Goal: Transaction & Acquisition: Purchase product/service

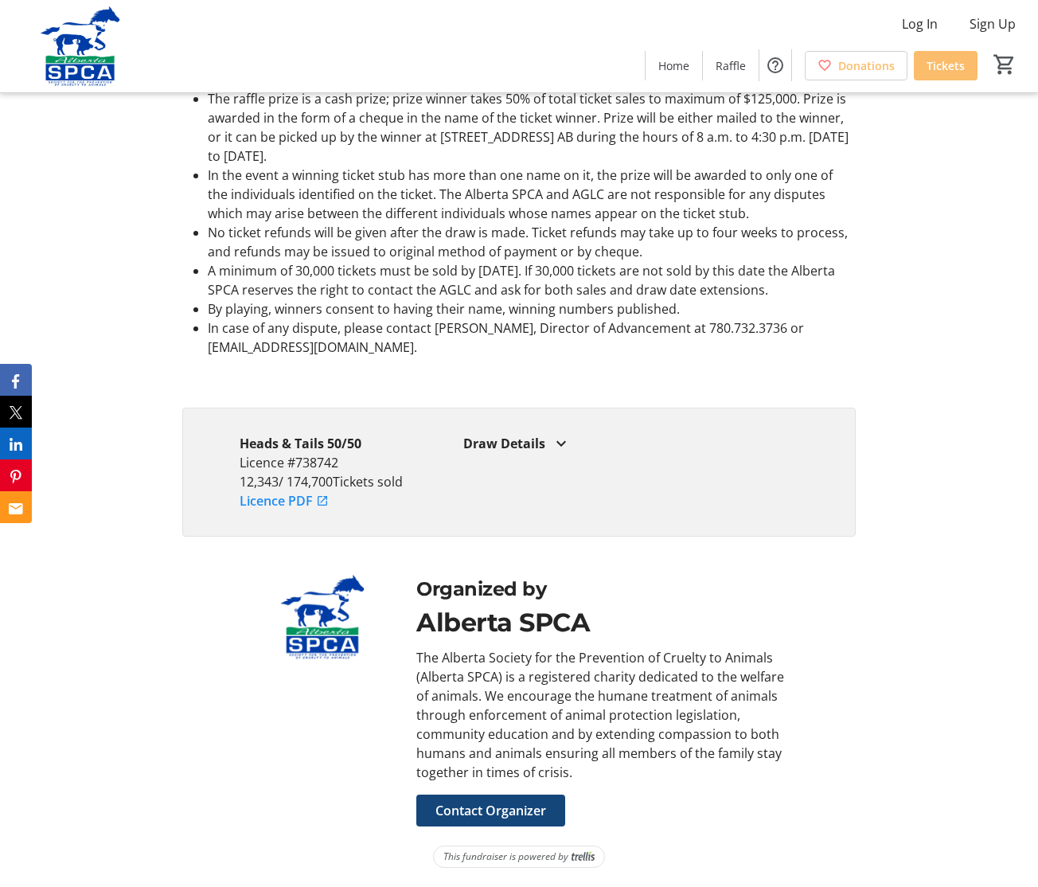
scroll to position [3289, 0]
click at [558, 434] on mat-icon at bounding box center [561, 443] width 19 height 19
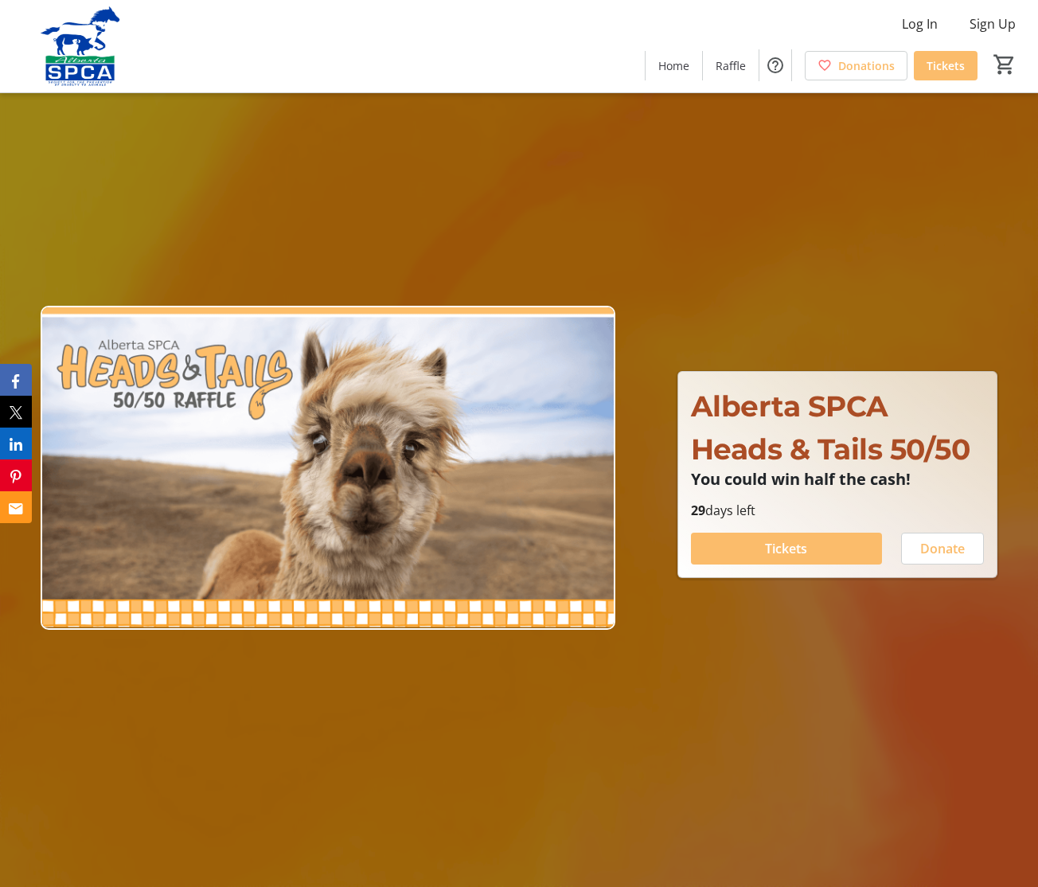
scroll to position [0, 0]
click at [680, 68] on span "Home" at bounding box center [673, 65] width 31 height 17
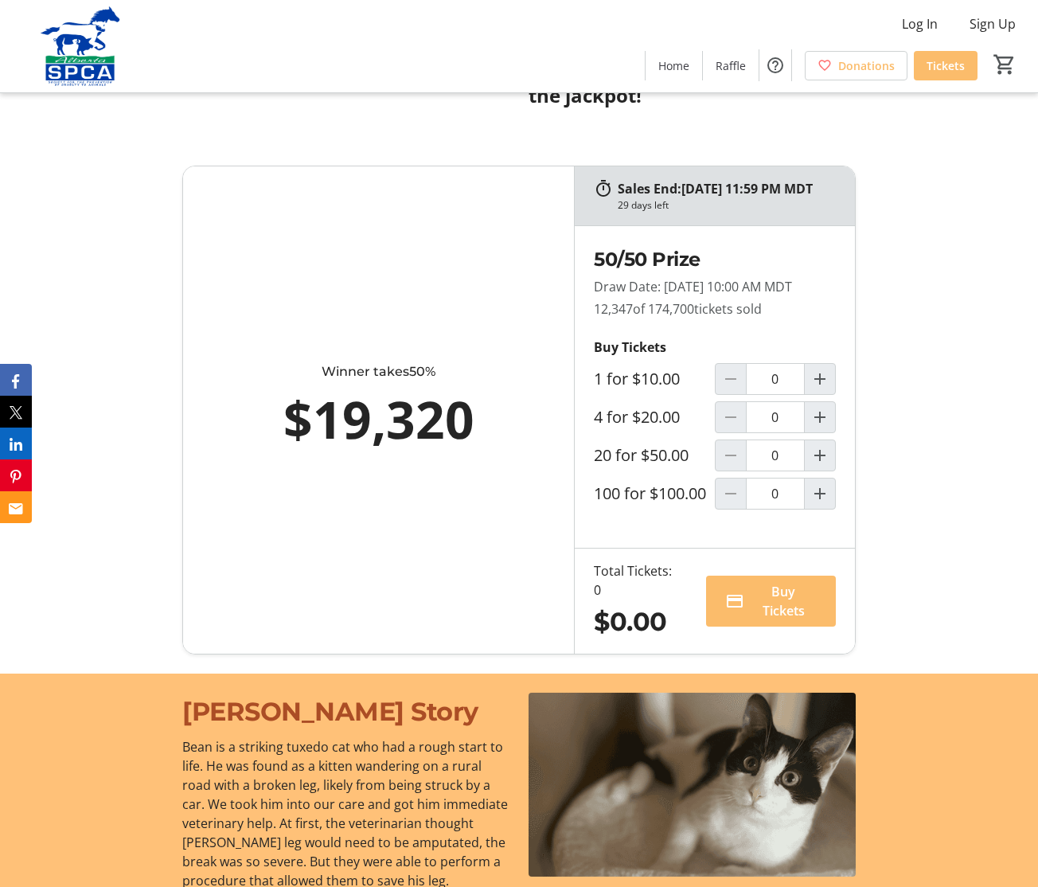
scroll to position [1183, 0]
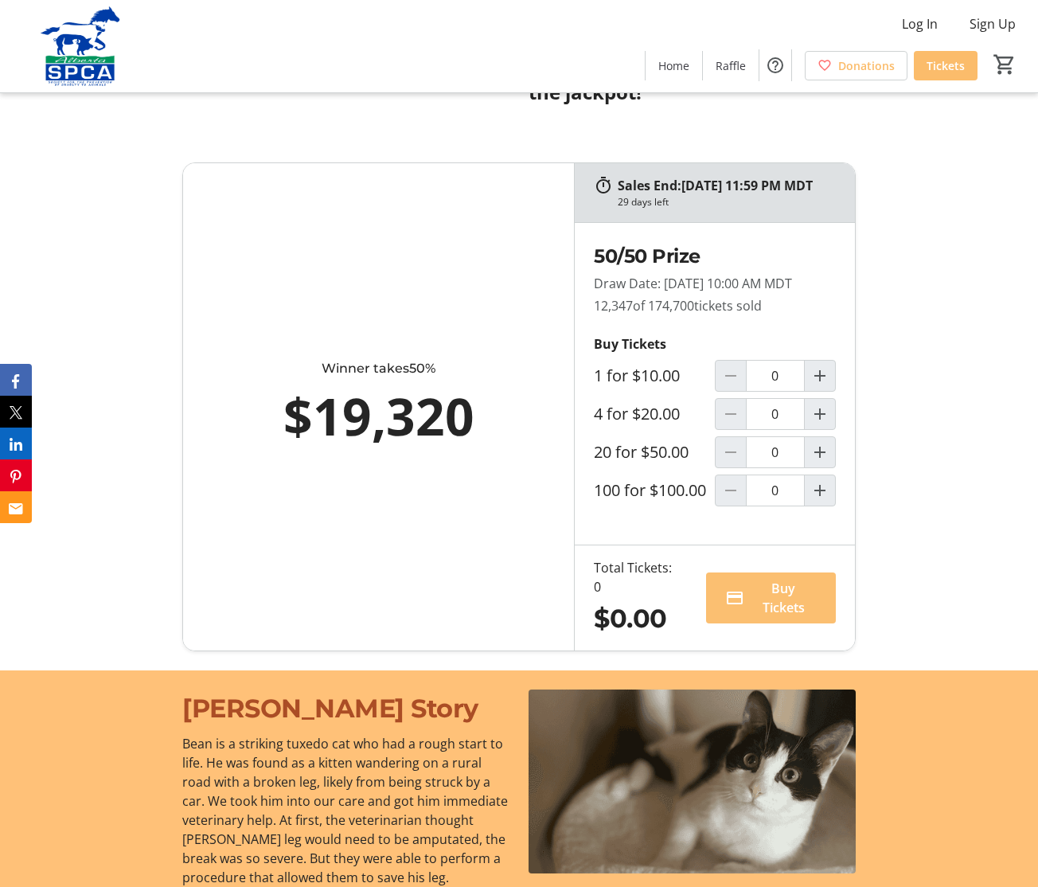
click at [789, 617] on span "Buy Tickets" at bounding box center [783, 598] width 66 height 38
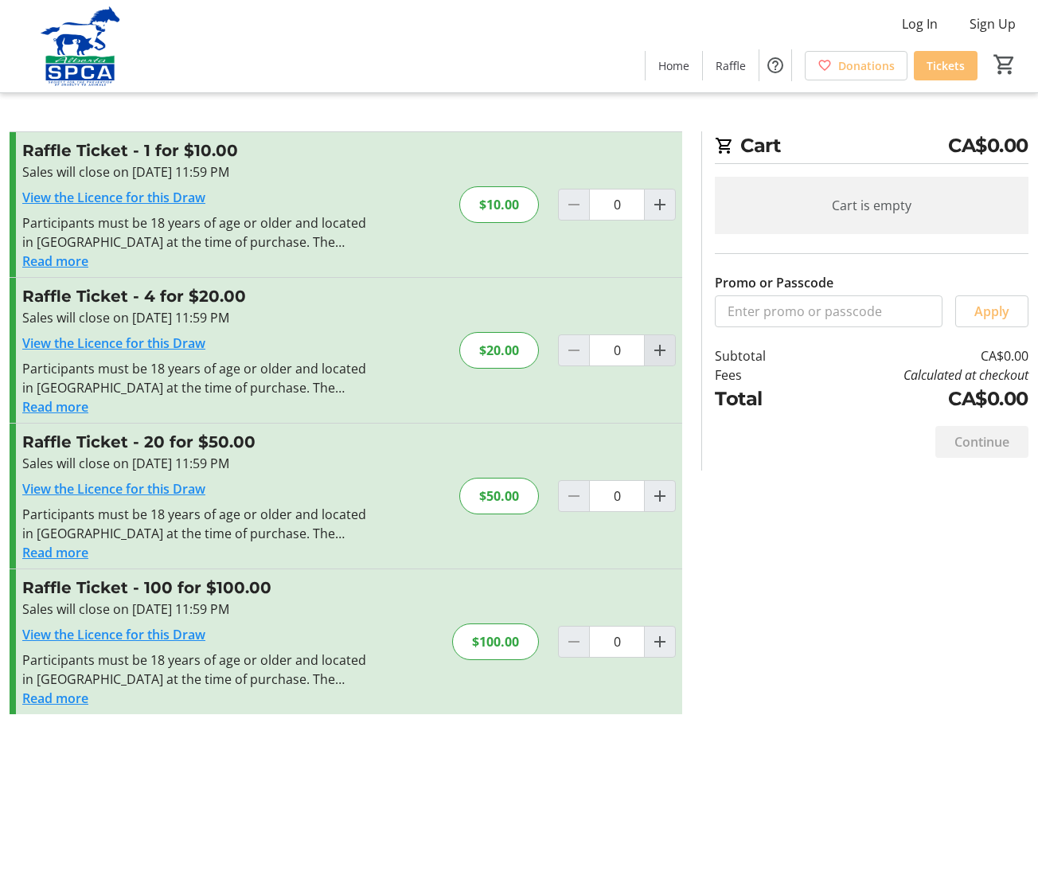
click at [657, 350] on mat-icon "Increment by one" at bounding box center [659, 350] width 19 height 19
type input "1"
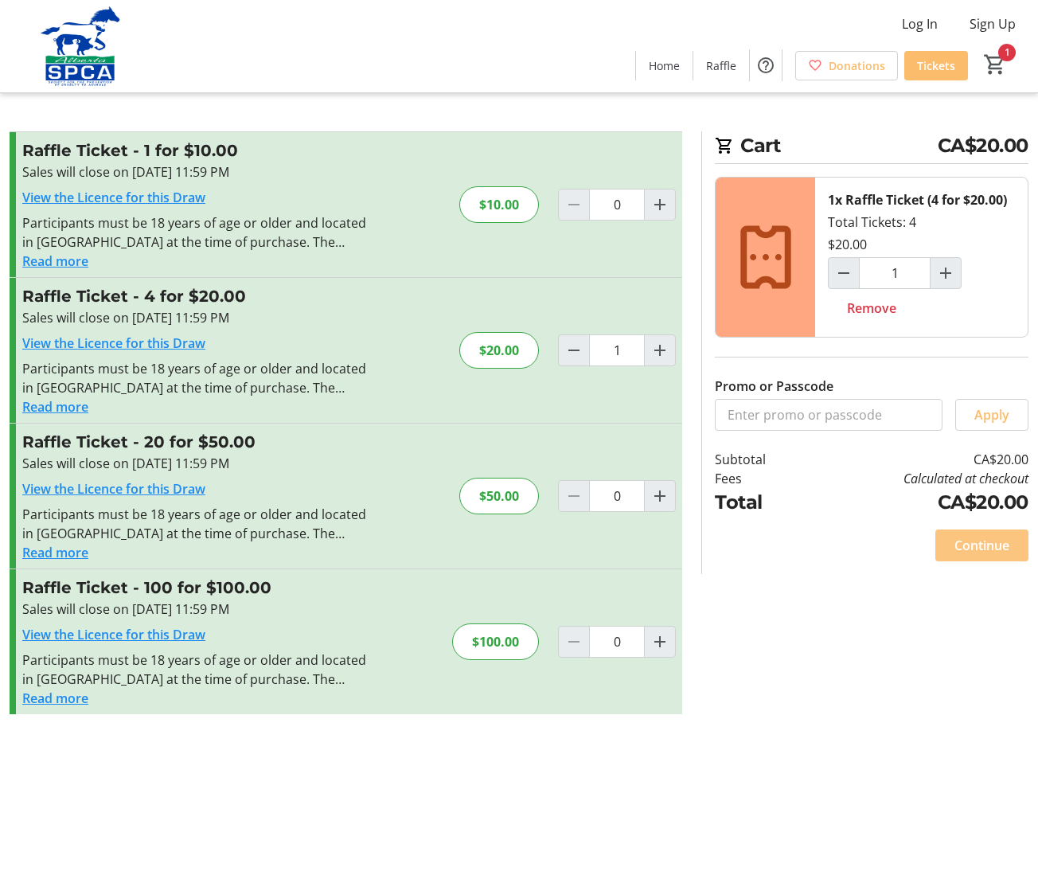
click at [986, 541] on span "Continue" at bounding box center [981, 545] width 55 height 19
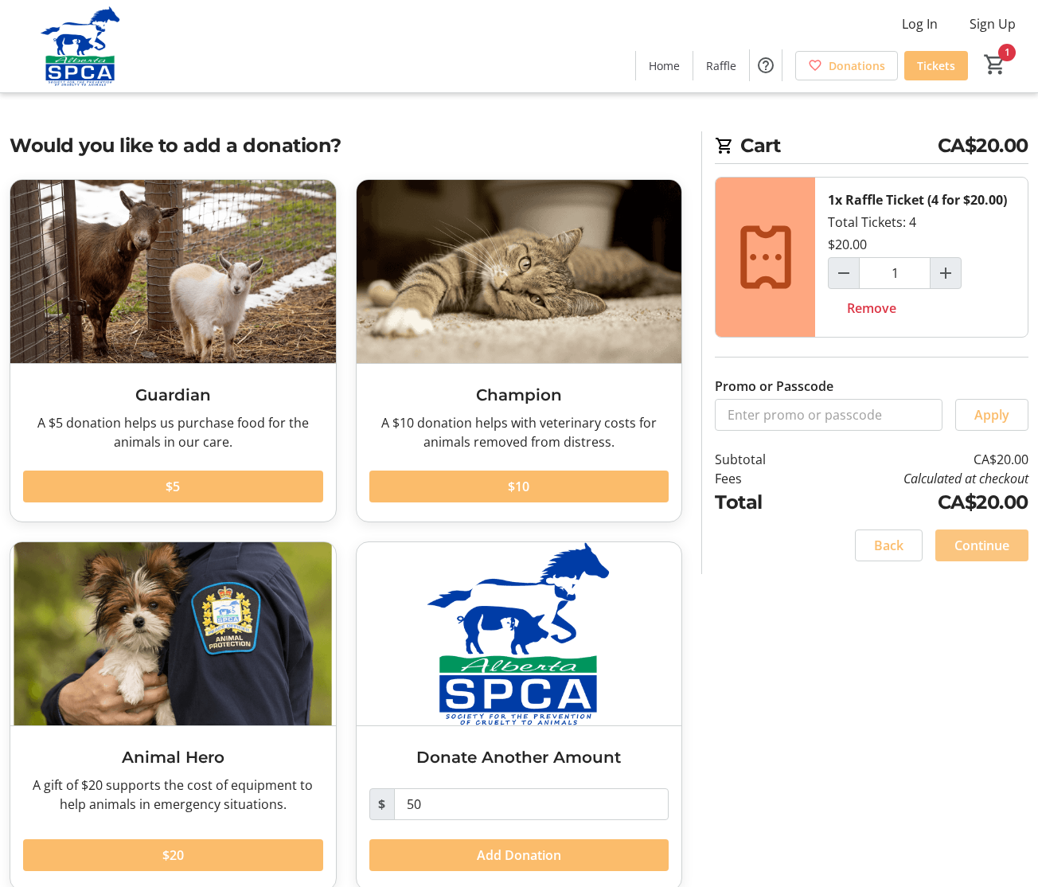
click at [977, 546] on span "Continue" at bounding box center [981, 545] width 55 height 19
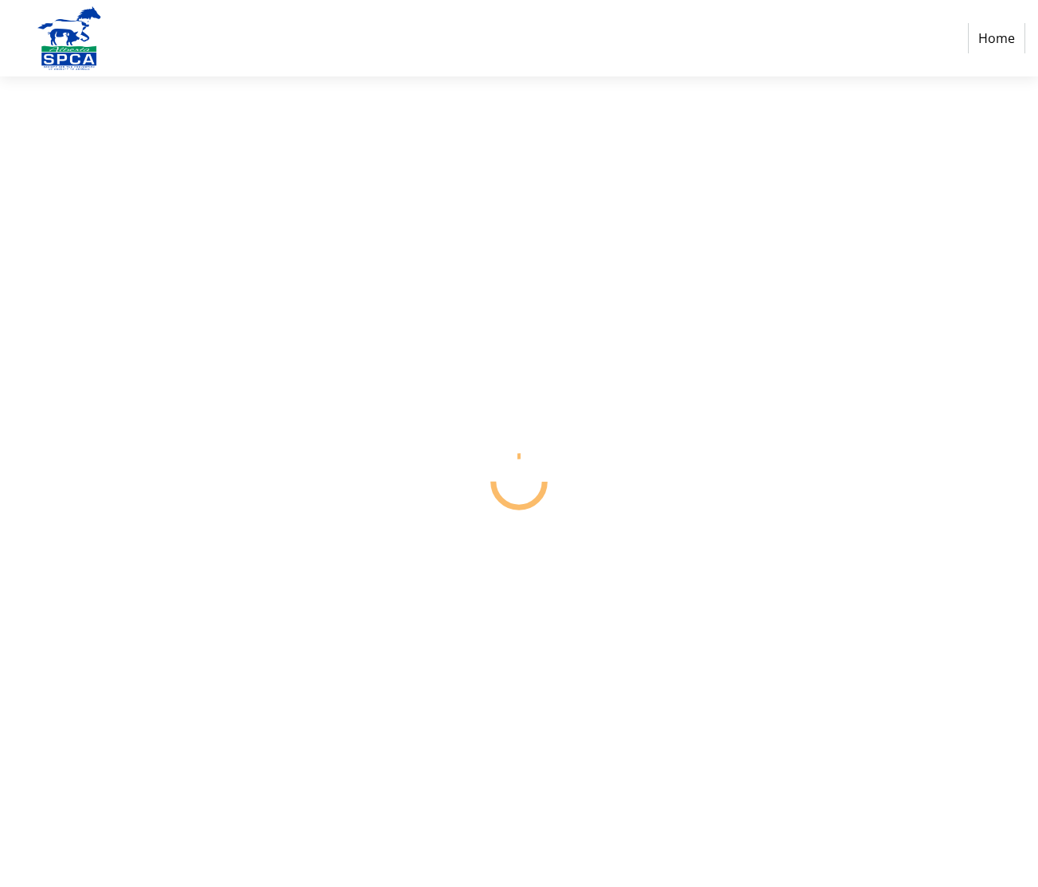
select select "CA"
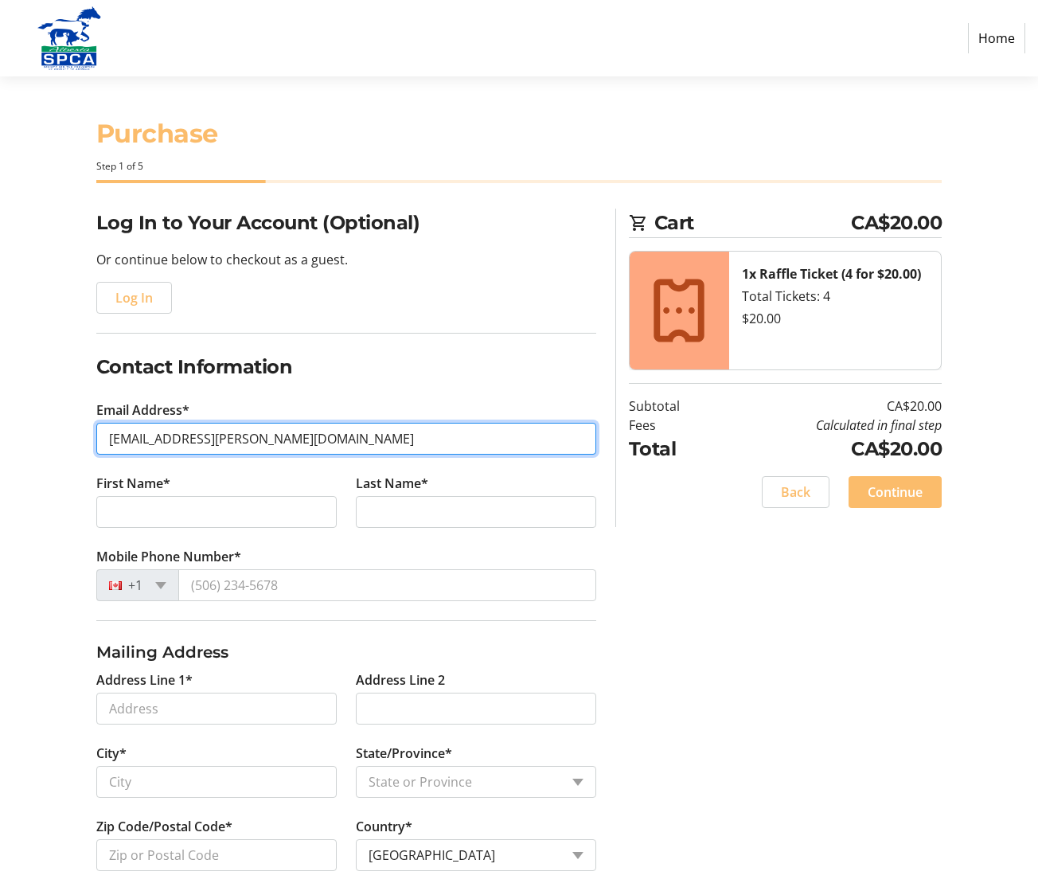
type input "[EMAIL_ADDRESS][PERSON_NAME][DOMAIN_NAME]"
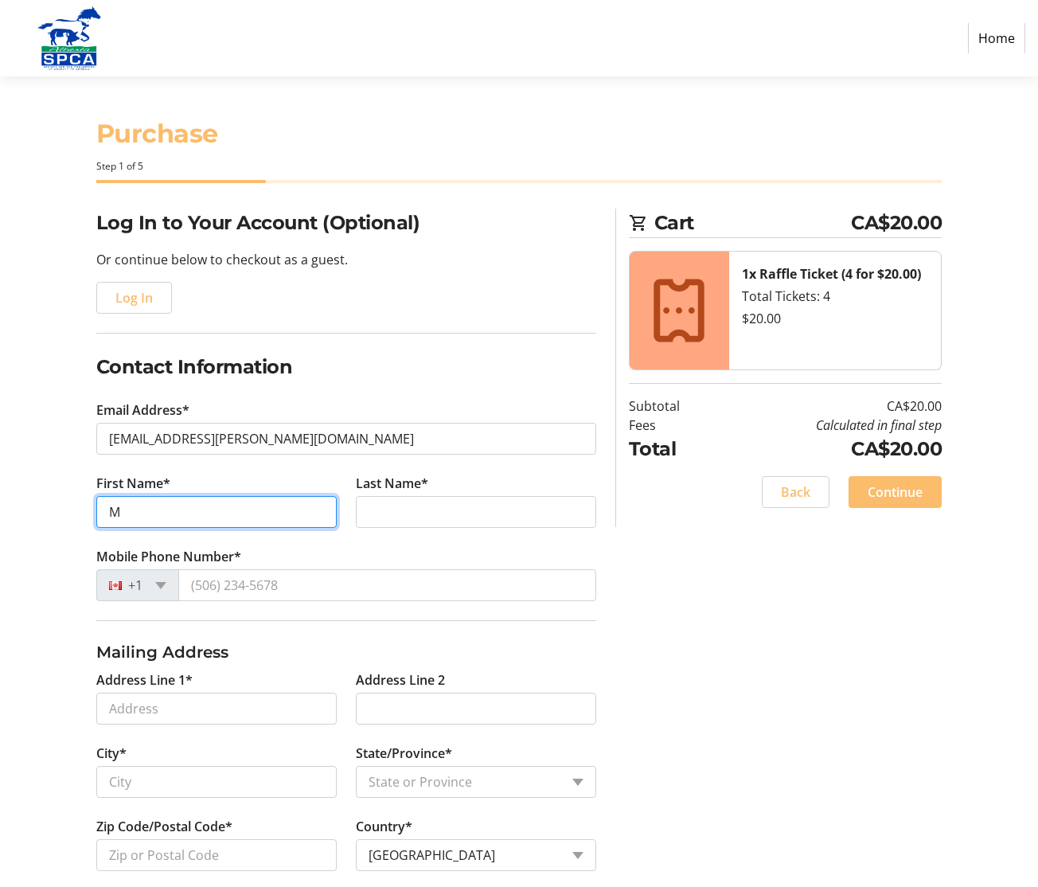
type input "My"
type input "[PERSON_NAME]"
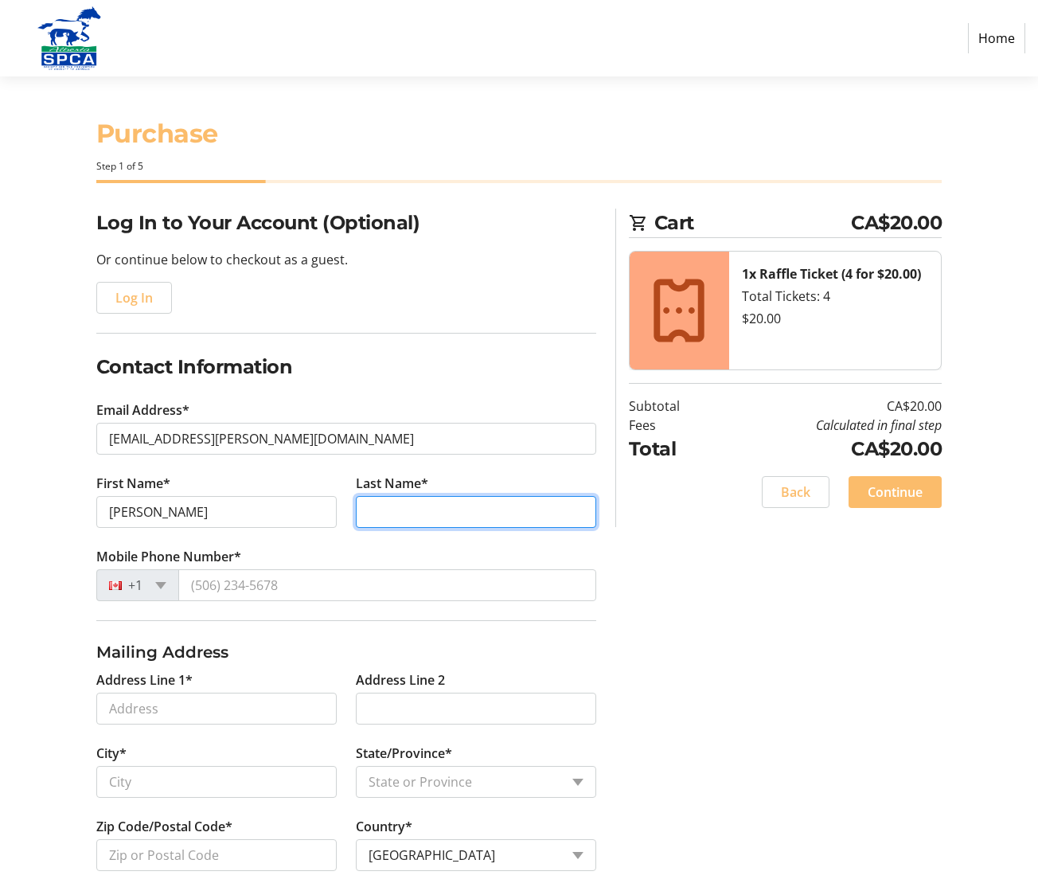
type input "[PERSON_NAME]"
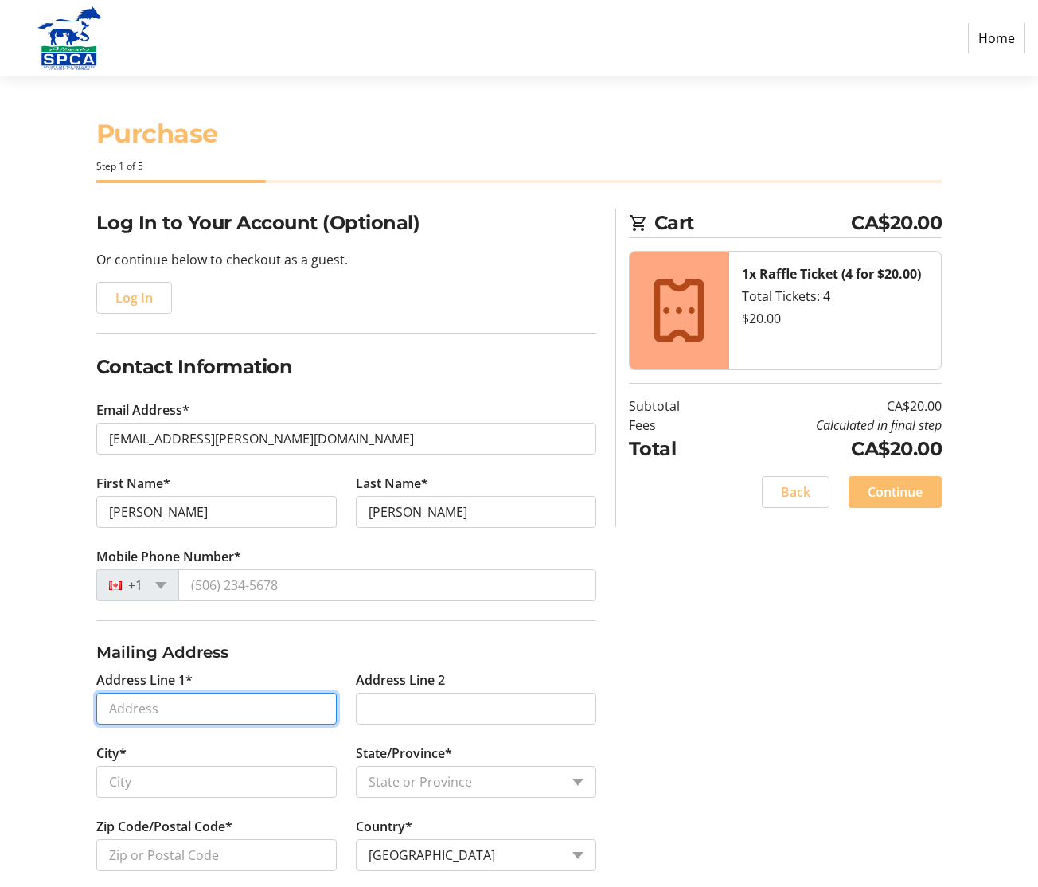
type input "10 Richelieu Cres"
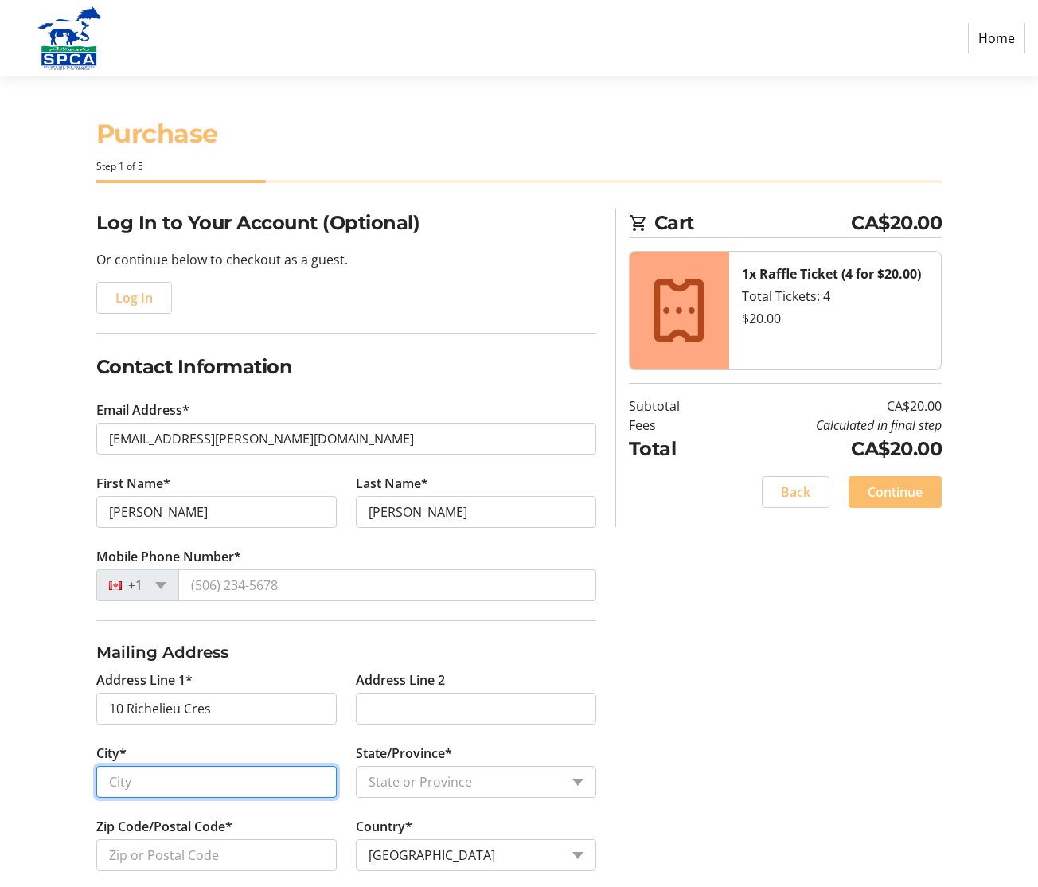
type input "Beaumont"
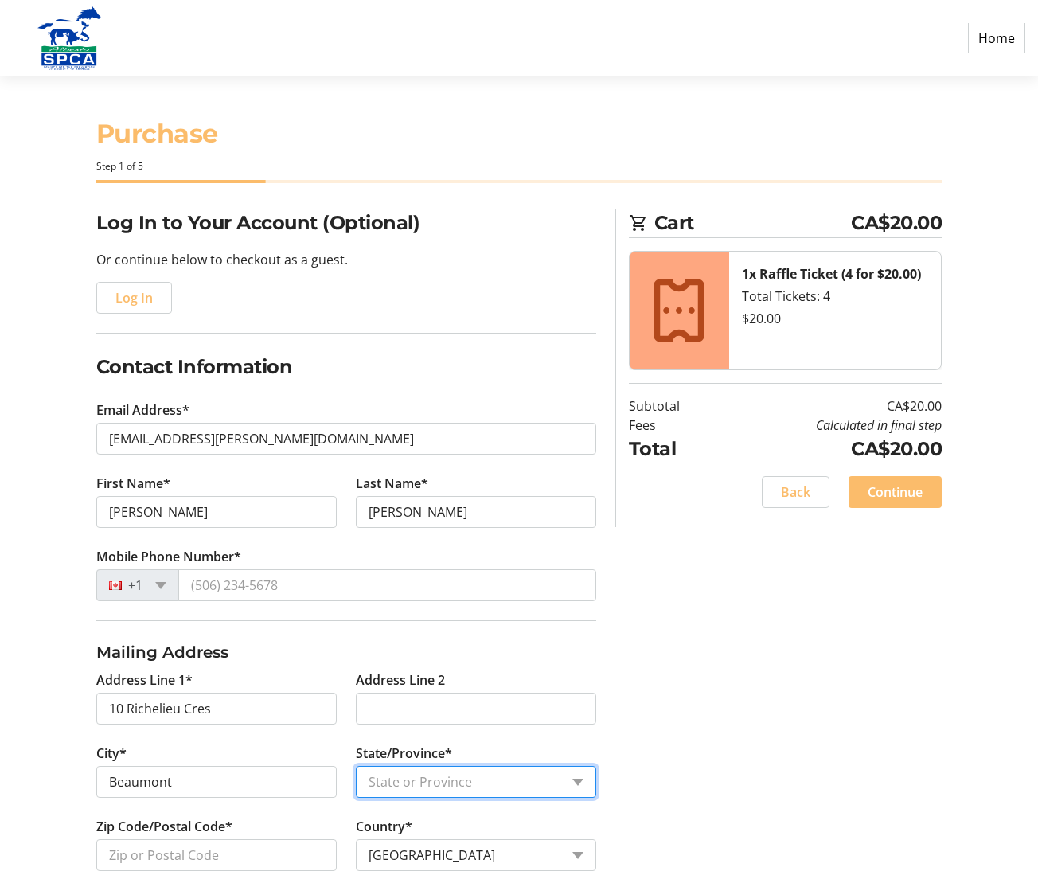
select select "AB"
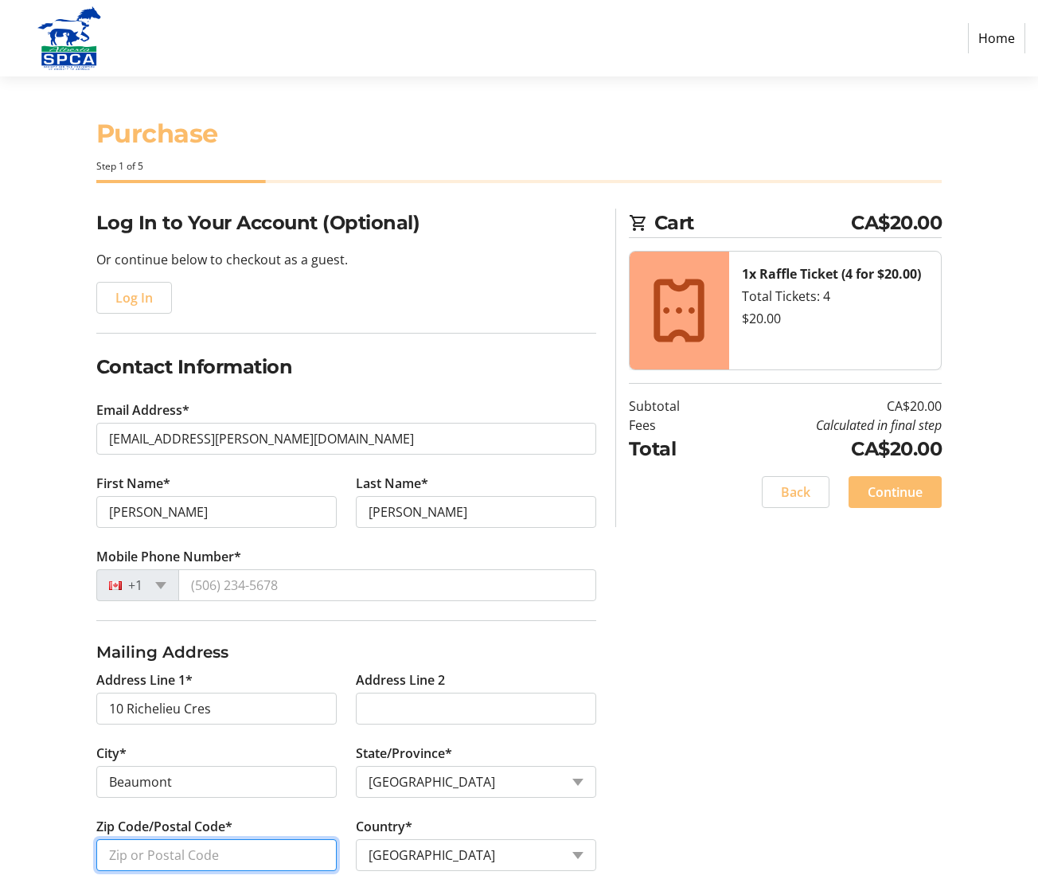
type input "T4X 1S2"
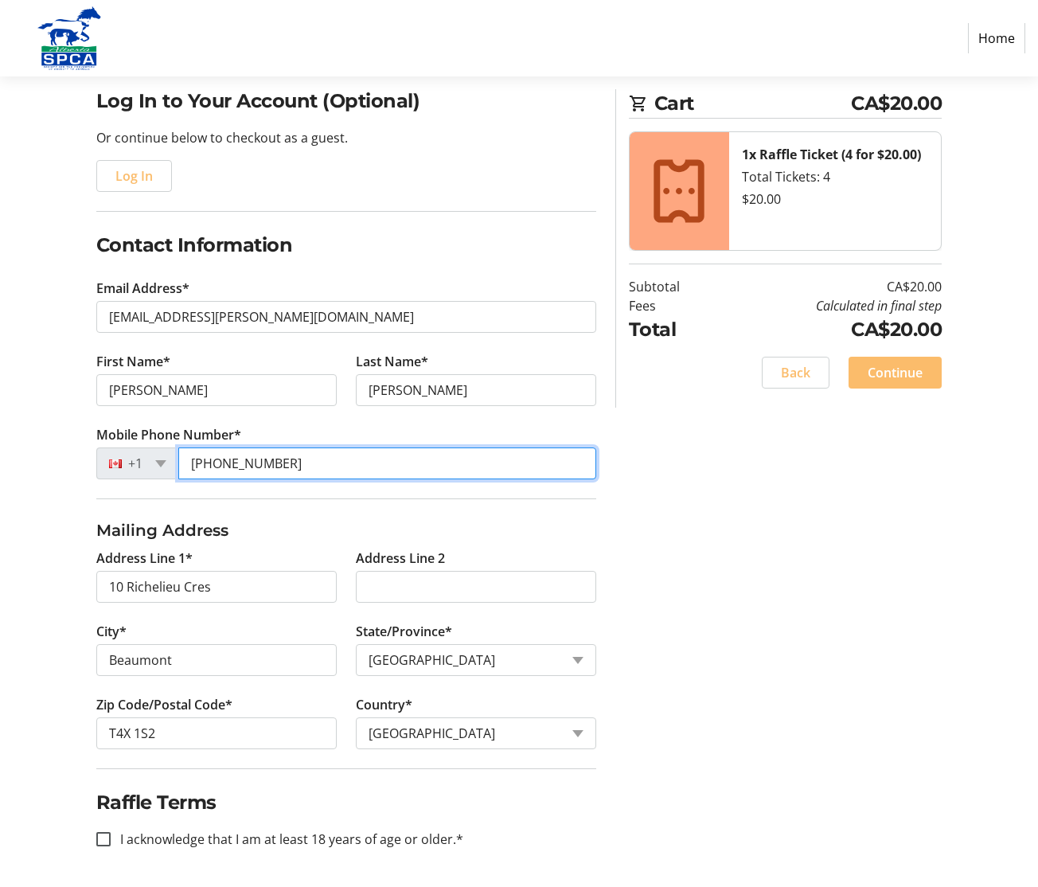
scroll to position [122, 0]
type input "[PHONE_NUMBER]"
click at [105, 838] on input "I acknowledge that I am at least 18 years of age or older.*" at bounding box center [103, 839] width 14 height 14
checkbox input "true"
click at [892, 366] on span "Continue" at bounding box center [894, 372] width 55 height 19
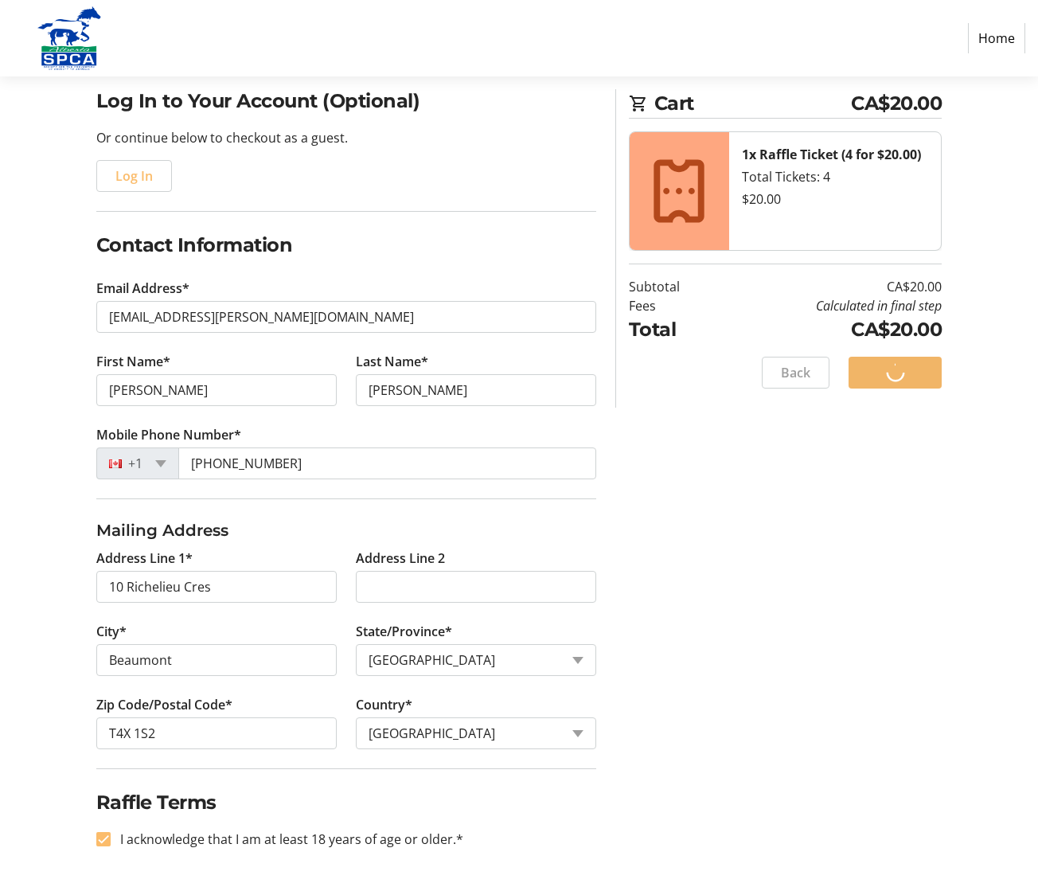
scroll to position [0, 0]
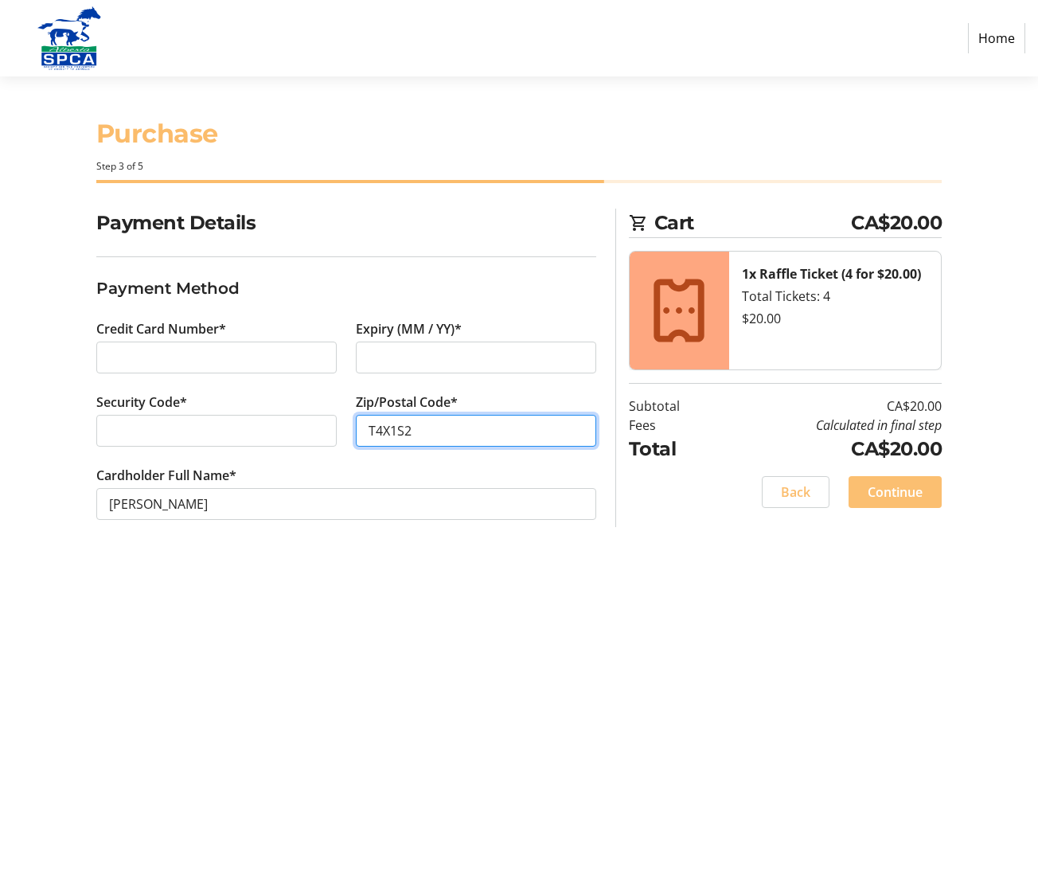
type input "T4X1S2"
click at [897, 493] on span "Continue" at bounding box center [894, 491] width 55 height 19
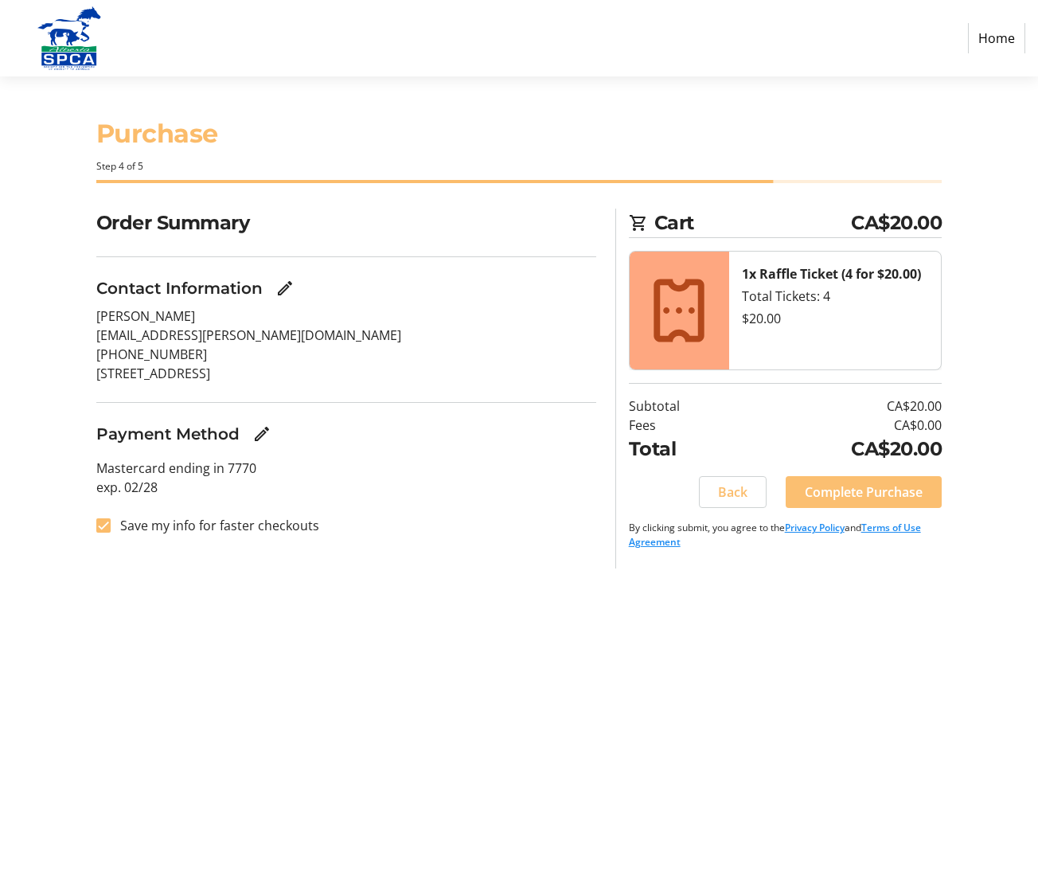
click at [872, 490] on span "Complete Purchase" at bounding box center [864, 491] width 118 height 19
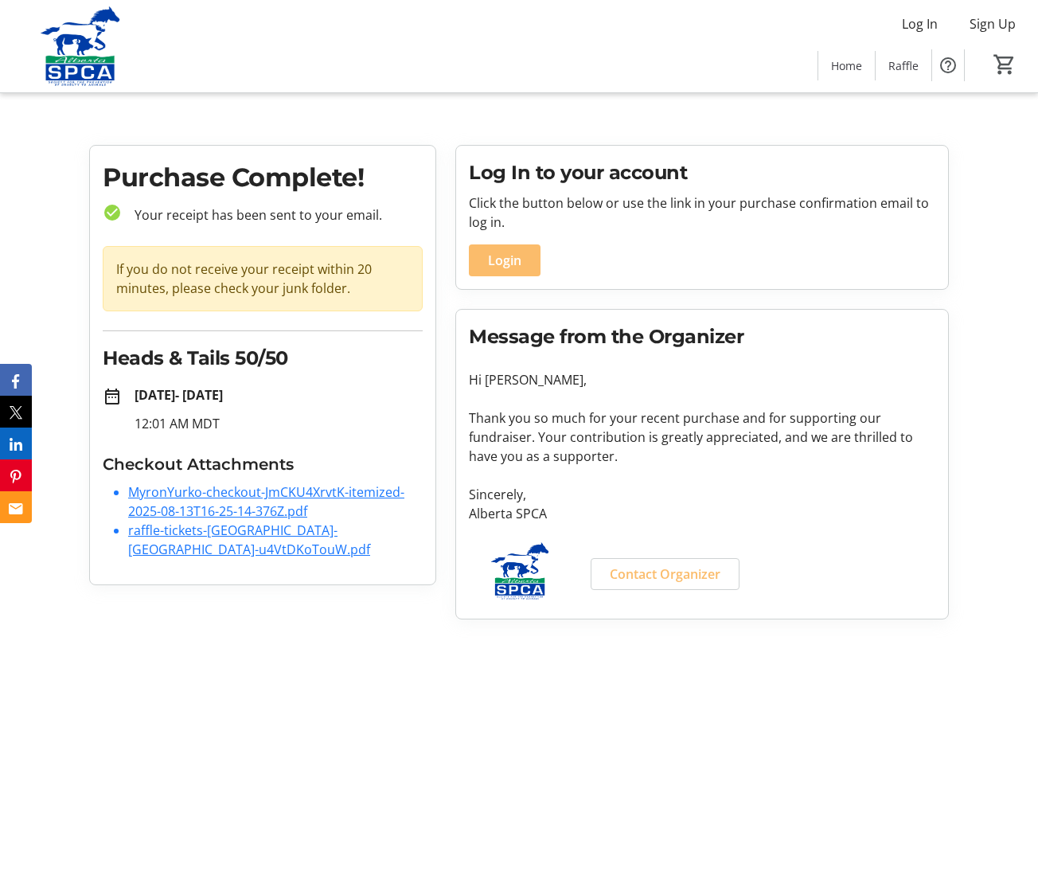
click at [231, 489] on link "MyronYurko-checkout-JmCKU4XrvtK-itemized-2025-08-13T16-25-14-376Z.pdf" at bounding box center [266, 501] width 276 height 37
click at [202, 532] on link "raffle-tickets-[GEOGRAPHIC_DATA]-[GEOGRAPHIC_DATA]-u4VtDKoTouW.pdf" at bounding box center [249, 539] width 242 height 37
